Goal: Task Accomplishment & Management: Use online tool/utility

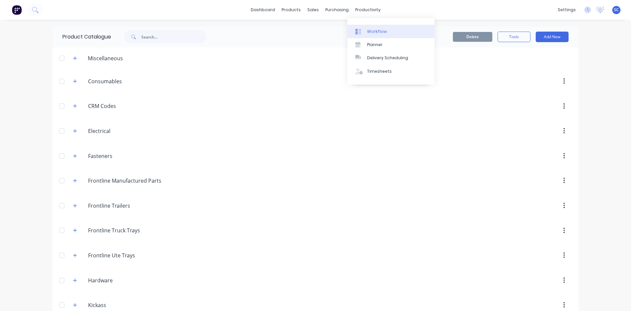
click at [377, 32] on div "Workflow" at bounding box center [377, 32] width 20 height 6
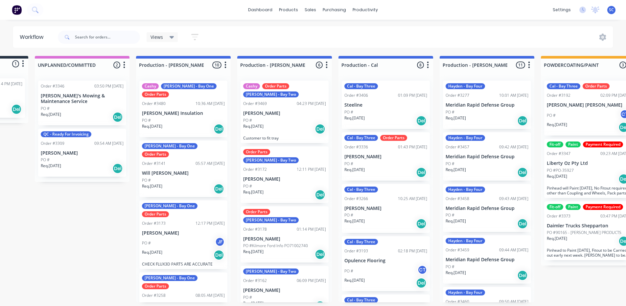
scroll to position [0, 81]
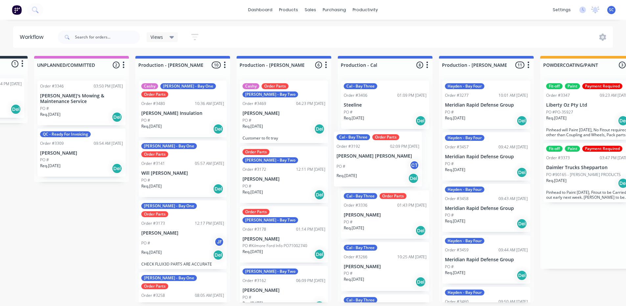
drag, startPoint x: 566, startPoint y: 107, endPoint x: 353, endPoint y: 158, distance: 219.8
click at [353, 158] on div "Submitted 1 Status colour #273444 hex #273444 Save Cancel Summaries Total order…" at bounding box center [605, 179] width 1382 height 246
click at [380, 44] on div "Views Save new view None (Default) edit Production edit Service View edit Show/…" at bounding box center [335, 37] width 557 height 20
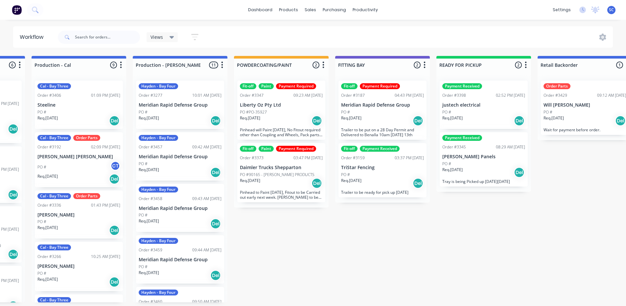
scroll to position [0, 387]
click at [369, 170] on p "TriStar Fencing" at bounding box center [383, 168] width 83 height 6
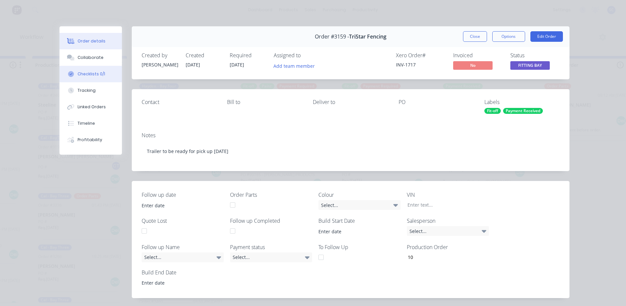
click at [90, 77] on button "Checklists 0/1" at bounding box center [90, 74] width 62 height 16
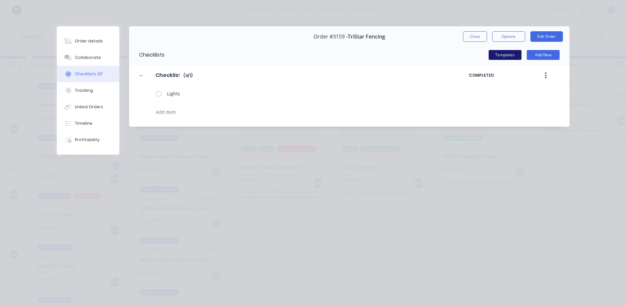
click at [509, 55] on button "Templates" at bounding box center [505, 55] width 33 height 10
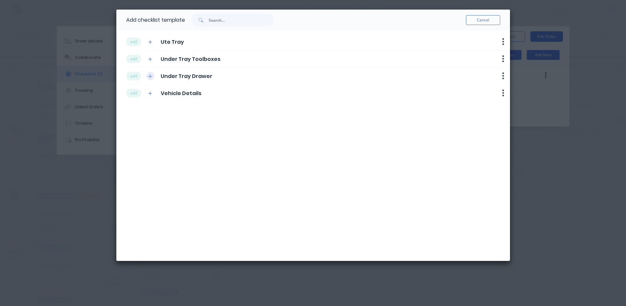
click at [150, 75] on icon "button" at bounding box center [150, 76] width 4 height 5
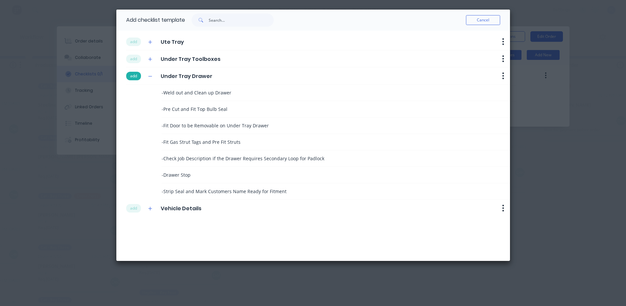
click at [128, 78] on button "add" at bounding box center [133, 76] width 15 height 9
type textarea "x"
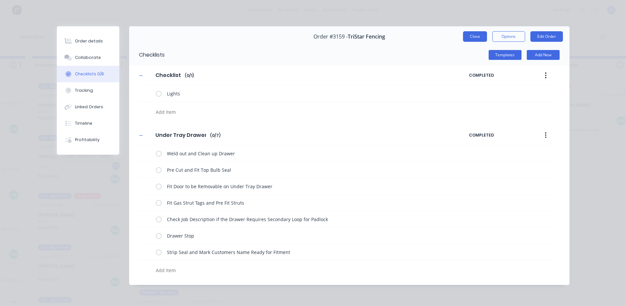
click at [471, 36] on button "Close" at bounding box center [475, 36] width 24 height 11
